Goal: Task Accomplishment & Management: Manage account settings

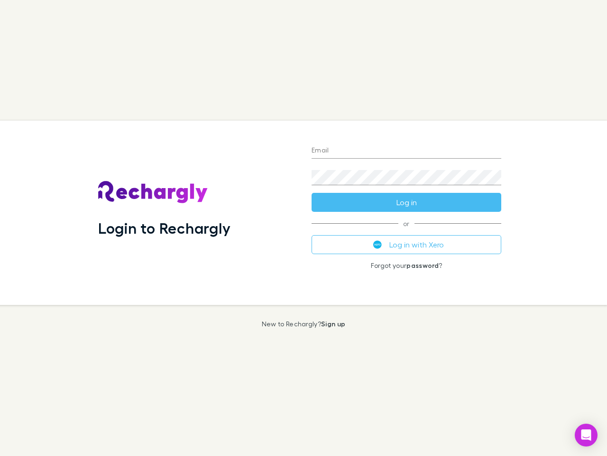
click at [304, 228] on div "Login to Rechargly" at bounding box center [198, 213] width 214 height 184
click at [407, 151] on input "Email" at bounding box center [407, 150] width 190 height 15
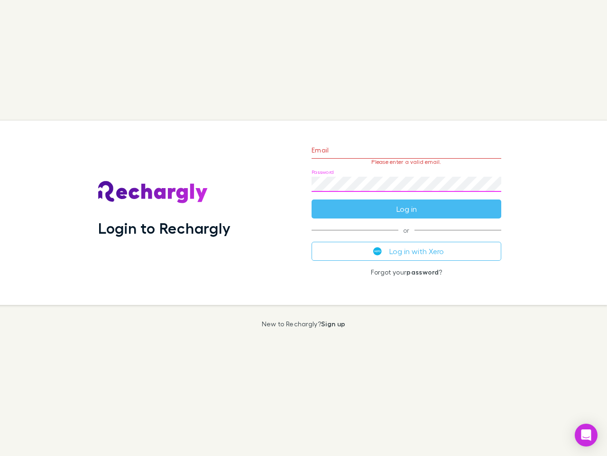
click at [407, 202] on form "Email Please enter a valid email. Password Log in" at bounding box center [407, 177] width 190 height 83
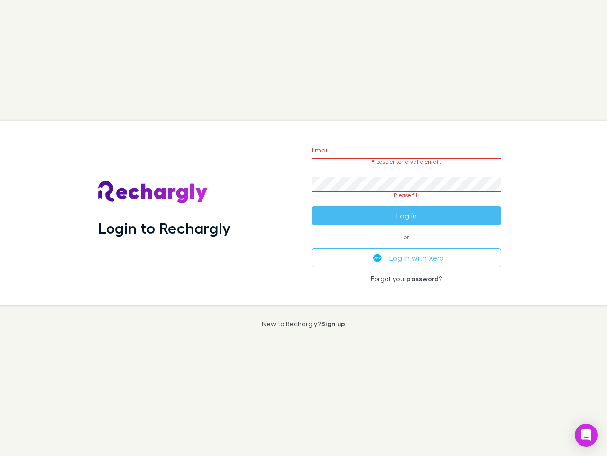
click at [407, 244] on div "Email Please enter a valid email. Password Please fill Log in or Log in with Xe…" at bounding box center [406, 213] width 205 height 184
click at [586, 435] on icon "Open Intercom Messenger" at bounding box center [587, 434] width 10 height 11
